Goal: Information Seeking & Learning: Learn about a topic

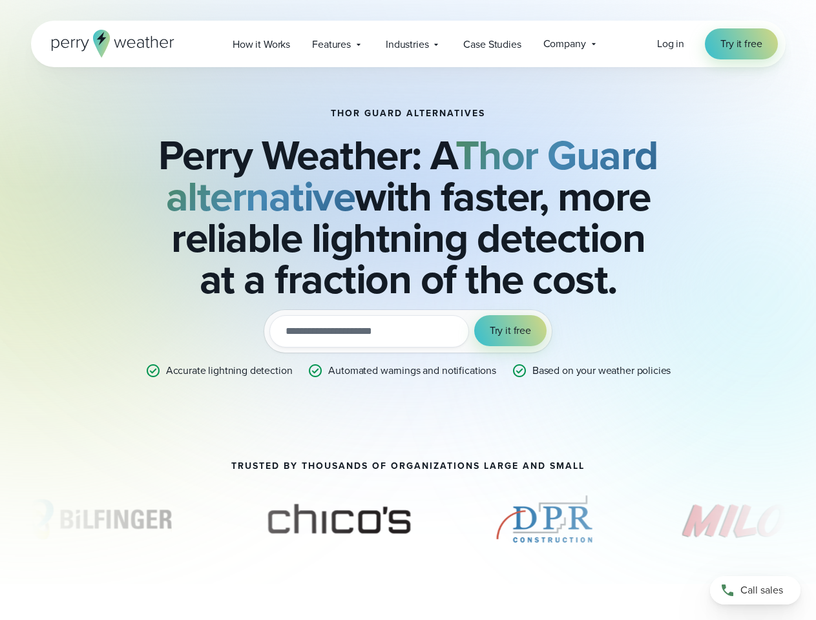
click at [407, 310] on div "Try it out with a free two-week trial. Start [DATE]. utm_campaign utm_content u…" at bounding box center [407, 331] width 287 height 43
click at [407, 44] on span "Industries" at bounding box center [407, 44] width 43 height 15
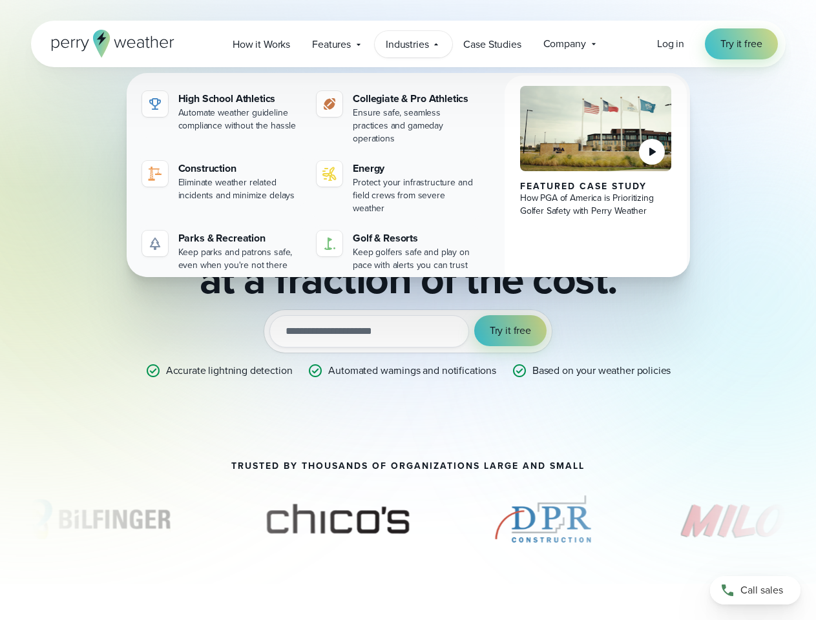
click at [407, 331] on input "email" at bounding box center [369, 331] width 200 height 32
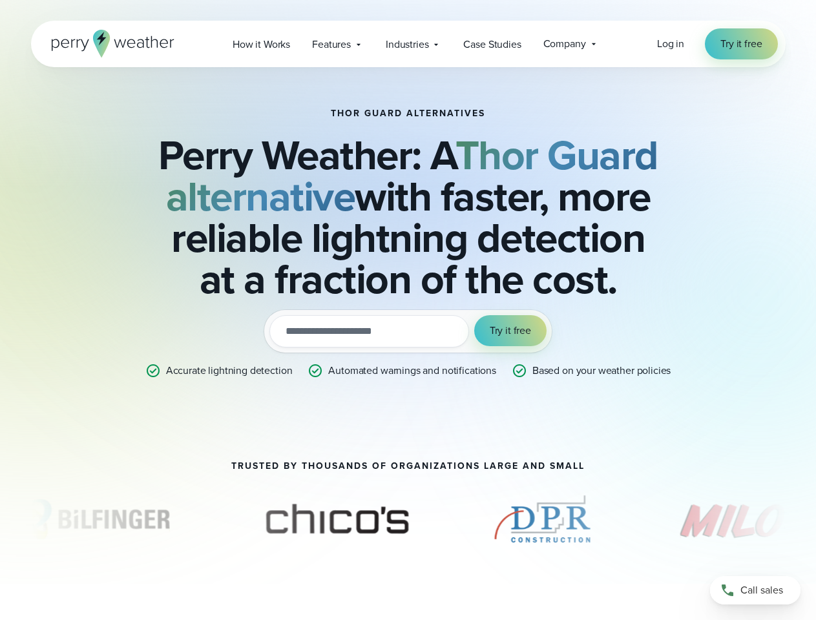
click at [510, 331] on span "Try it free" at bounding box center [510, 330] width 41 height 15
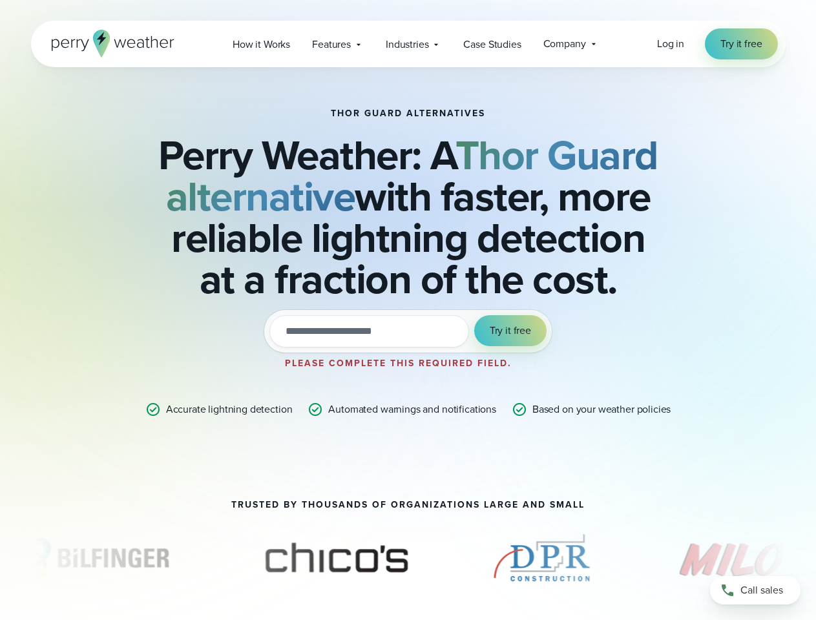
click at [408, 519] on div "THOR GUARD ALTERNATIVES Perry Weather: A Thor Guard alternative with faster, mo…" at bounding box center [408, 298] width 816 height 597
click at [0, 519] on div "THOR GUARD ALTERNATIVES Perry Weather: A Thor Guard alternative with faster, mo…" at bounding box center [408, 298] width 816 height 597
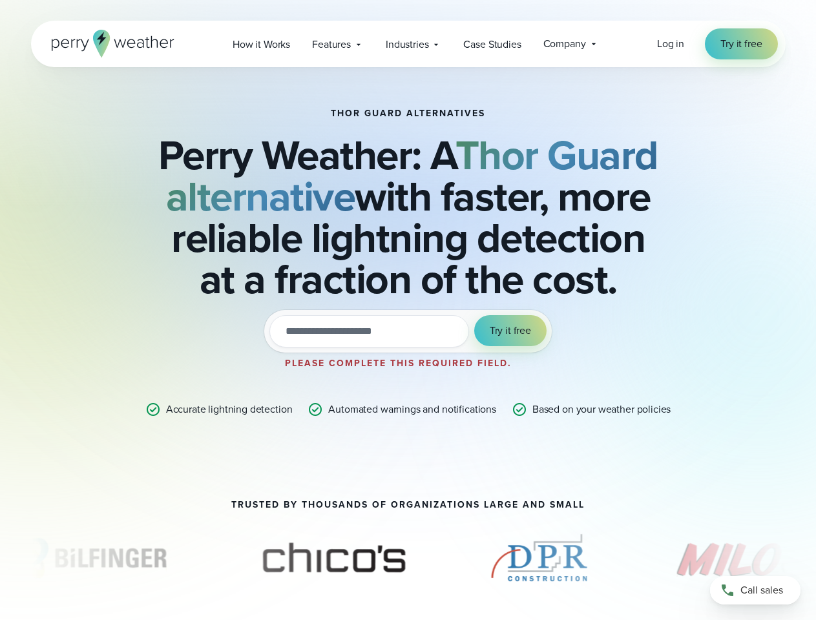
click at [0, 519] on div "THOR GUARD ALTERNATIVES Perry Weather: A Thor Guard alternative with faster, mo…" at bounding box center [408, 298] width 816 height 597
